Goal: Use online tool/utility: Utilize a website feature to perform a specific function

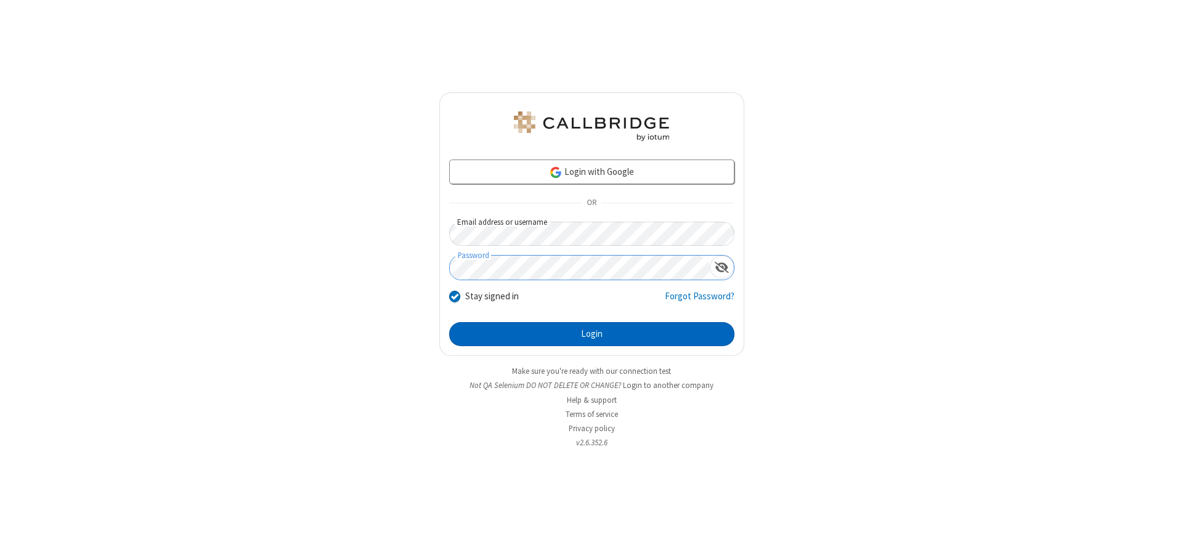
click at [592, 334] on button "Login" at bounding box center [591, 334] width 285 height 25
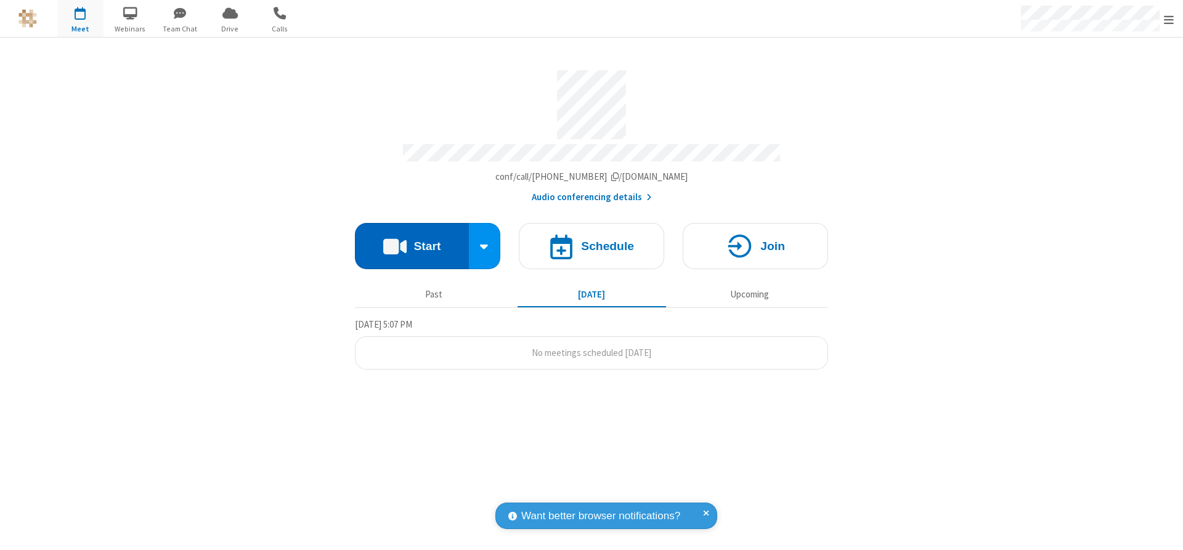
click at [412, 242] on button "Start" at bounding box center [412, 246] width 114 height 46
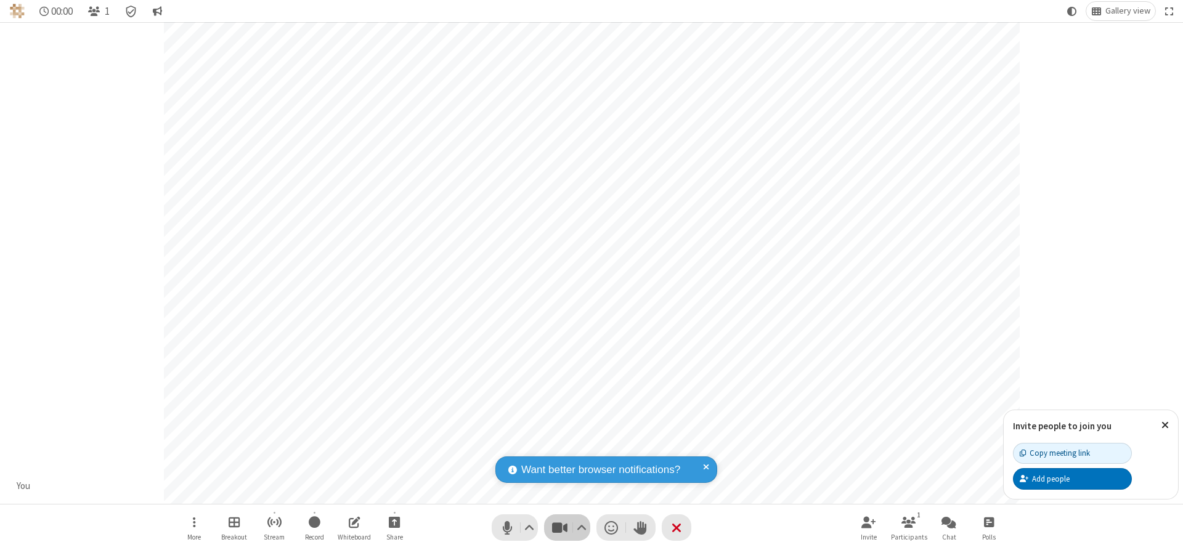
click at [560, 528] on span "Stop video (Alt+V)" at bounding box center [559, 528] width 18 height 18
click at [560, 528] on span "Start video (Alt+V)" at bounding box center [559, 528] width 18 height 18
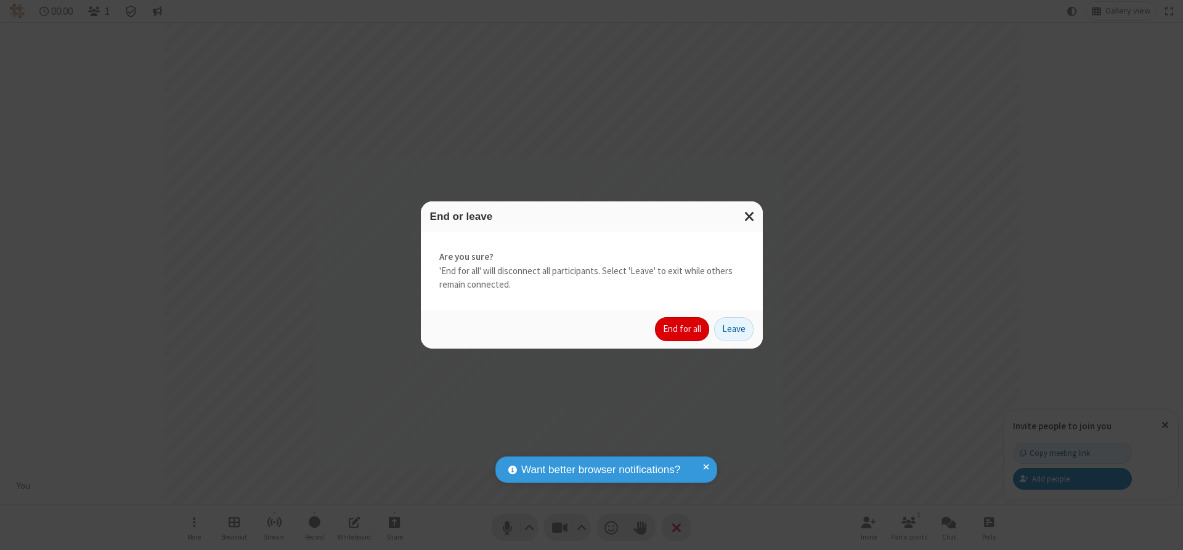
click at [683, 329] on button "End for all" at bounding box center [682, 329] width 54 height 25
